Goal: Information Seeking & Learning: Learn about a topic

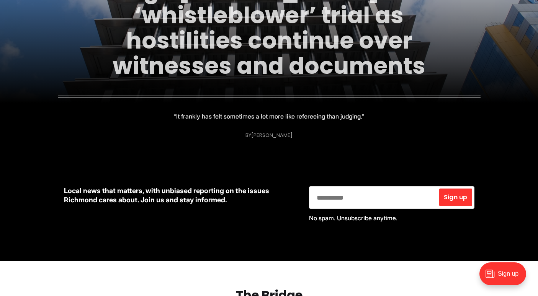
scroll to position [197, 0]
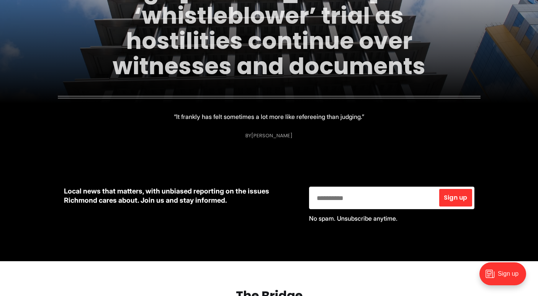
click at [280, 68] on link "Judge [PERSON_NAME] FOIA ‘whistleblower’ trial as hostilities continue over wit…" at bounding box center [269, 28] width 340 height 108
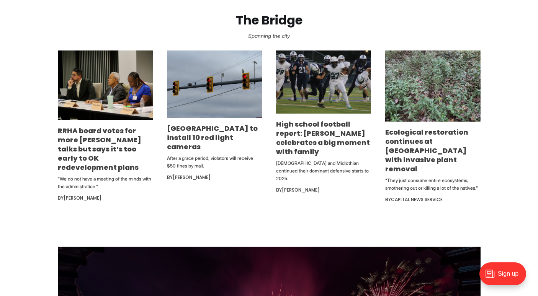
scroll to position [473, 0]
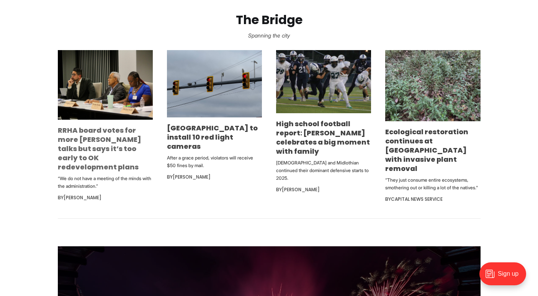
click at [94, 159] on link "RRHA board votes for more [PERSON_NAME] talks but says it’s too early to OK red…" at bounding box center [99, 149] width 83 height 46
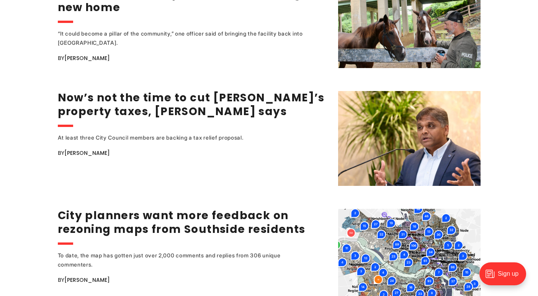
scroll to position [1073, 0]
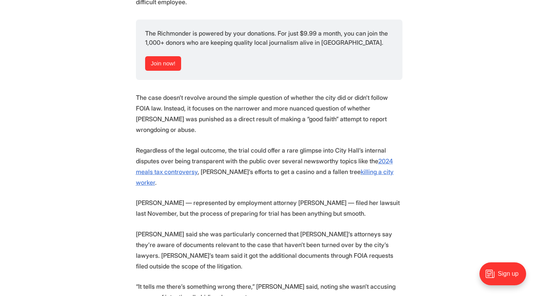
scroll to position [1100, 0]
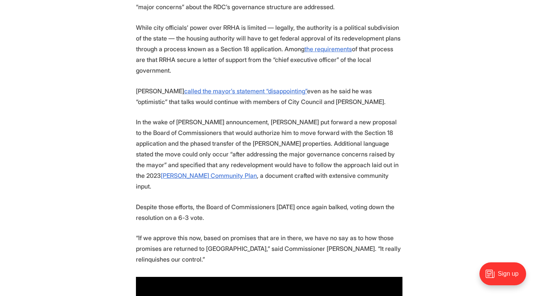
scroll to position [823, 0]
